Goal: Information Seeking & Learning: Learn about a topic

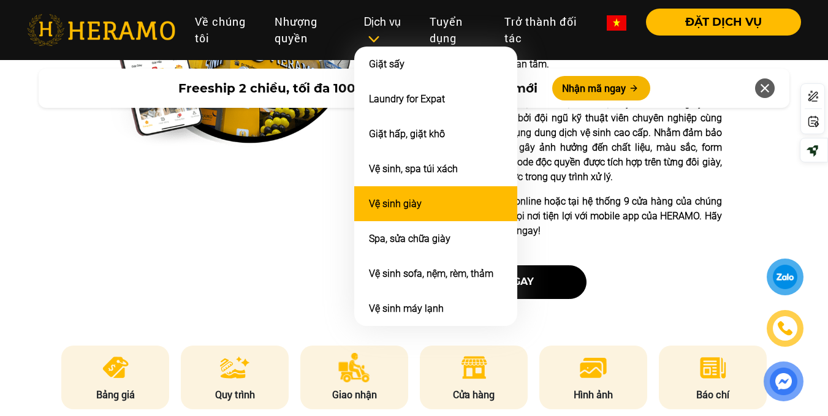
scroll to position [392, 0]
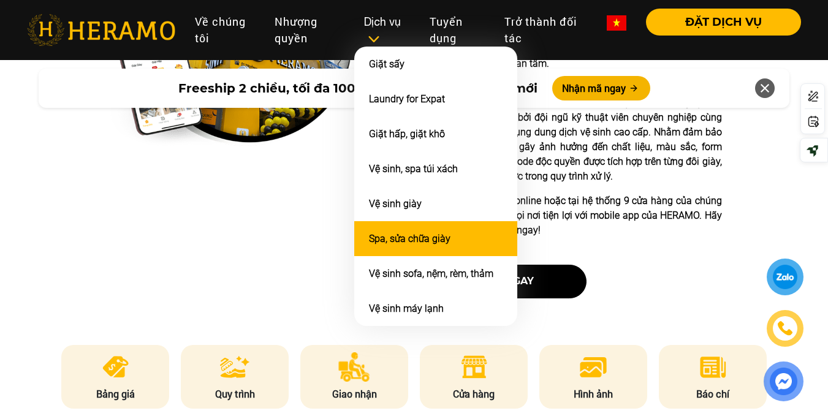
click at [406, 230] on li "Spa, sửa chữa giày" at bounding box center [435, 238] width 163 height 35
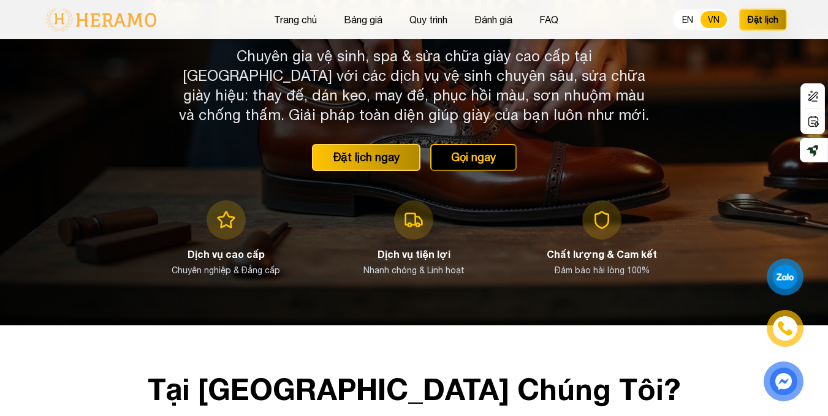
scroll to position [178, 0]
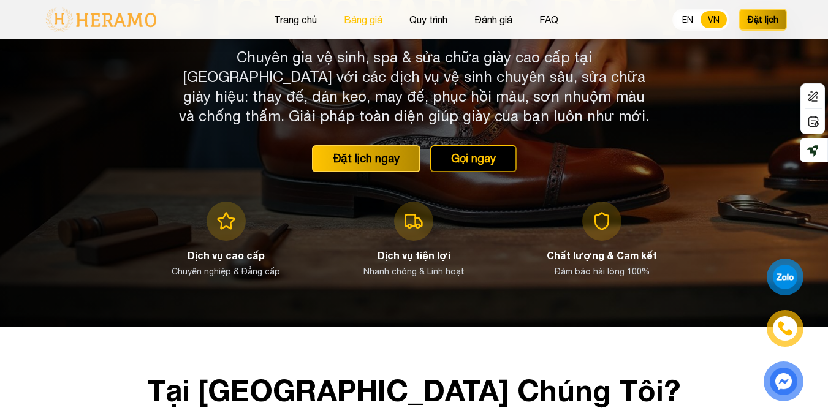
click at [365, 24] on button "Bảng giá" at bounding box center [363, 20] width 46 height 16
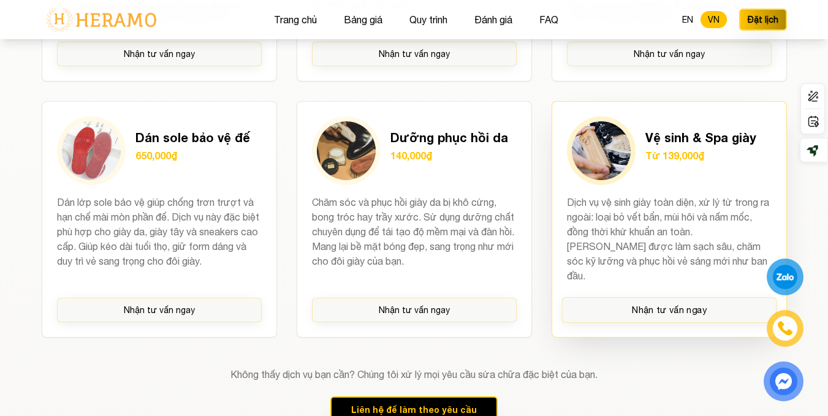
scroll to position [1390, 0]
click at [643, 257] on p "Dịch vụ vệ sinh giày toàn diện, xử lý từ trong ra ngoài: loại bỏ vết bẩn, mùi h…" at bounding box center [669, 238] width 205 height 88
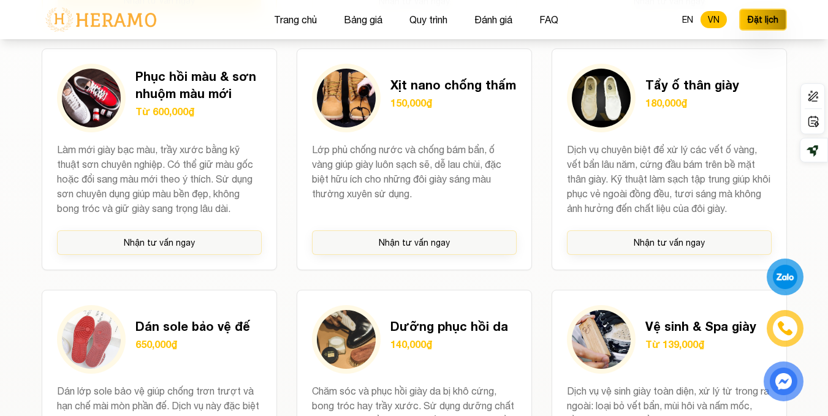
scroll to position [1187, 0]
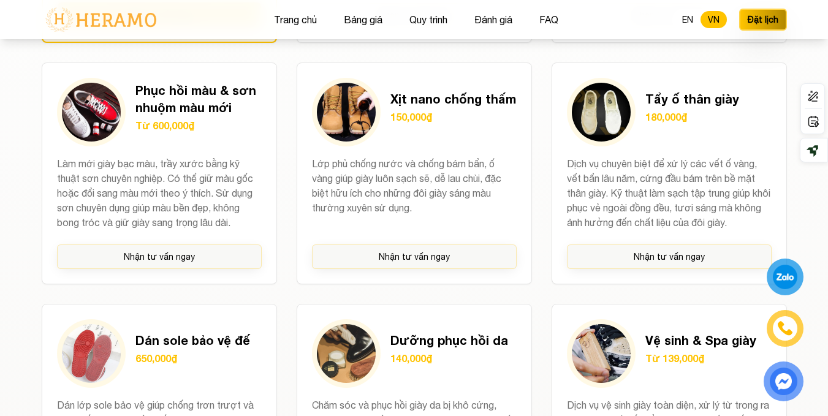
scroll to position [178, 0]
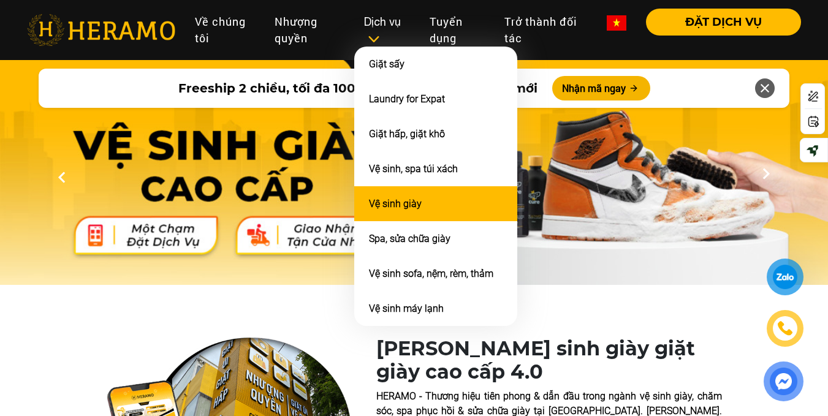
click at [420, 211] on li "Vệ sinh giày" at bounding box center [435, 203] width 163 height 35
click at [407, 205] on link "Vệ sinh giày" at bounding box center [395, 204] width 53 height 12
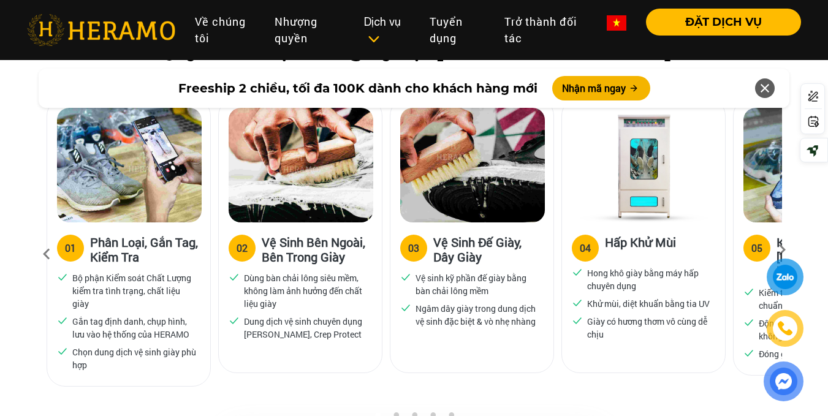
scroll to position [854, 0]
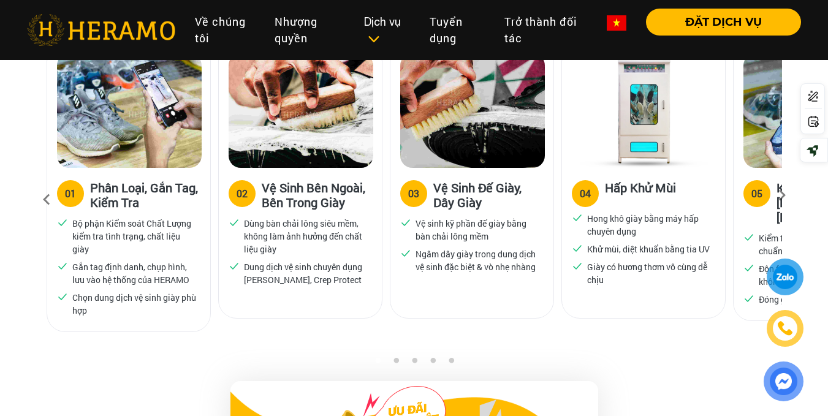
click at [784, 196] on icon at bounding box center [782, 200] width 22 height 8
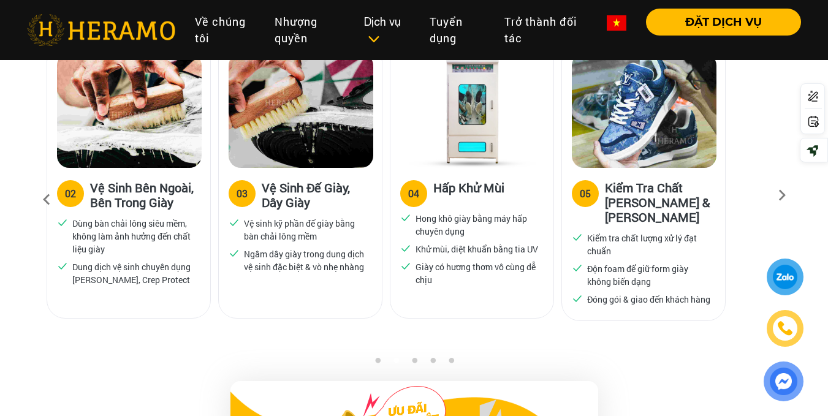
click at [44, 199] on icon at bounding box center [47, 199] width 22 height 33
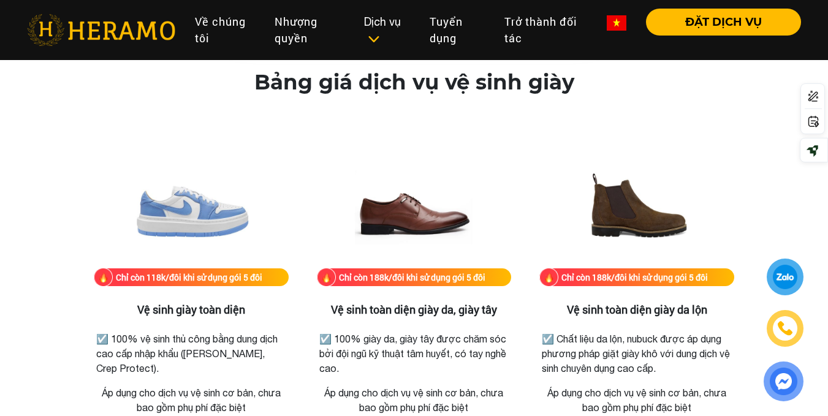
scroll to position [1643, 0]
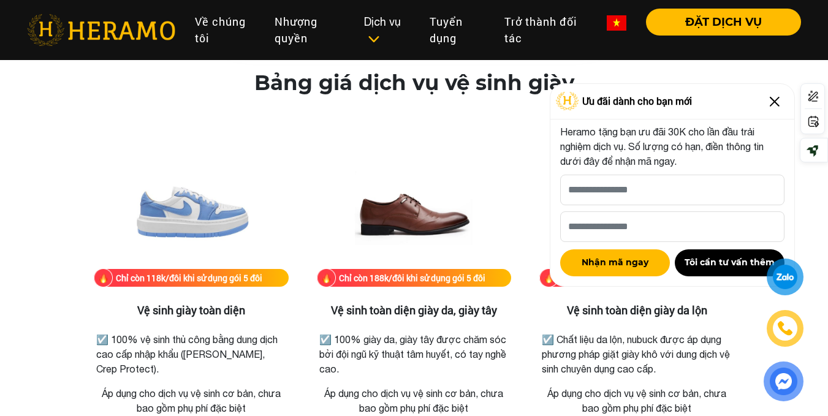
click at [777, 103] on img at bounding box center [775, 102] width 20 height 20
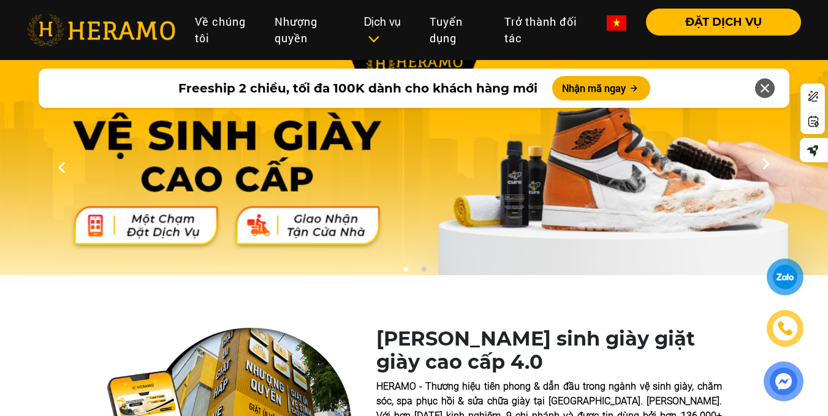
scroll to position [0, 0]
